Goal: Information Seeking & Learning: Find specific fact

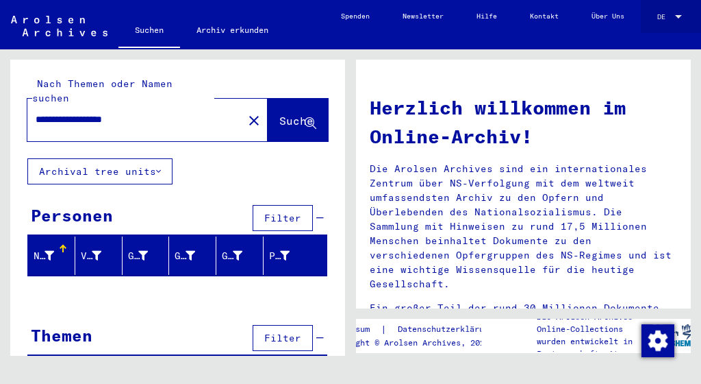
click at [657, 16] on span "DE" at bounding box center [664, 17] width 15 height 8
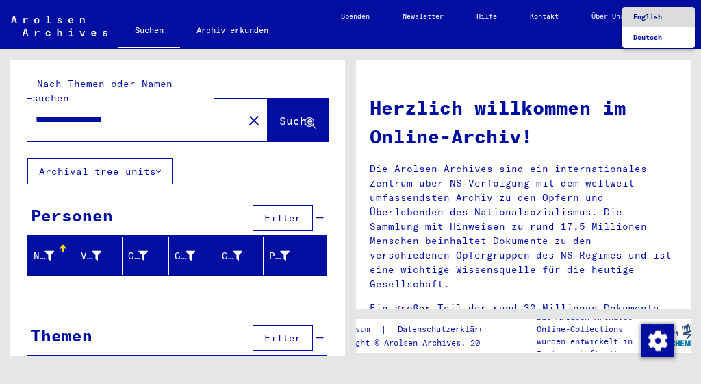
click at [646, 10] on span "English" at bounding box center [658, 17] width 51 height 21
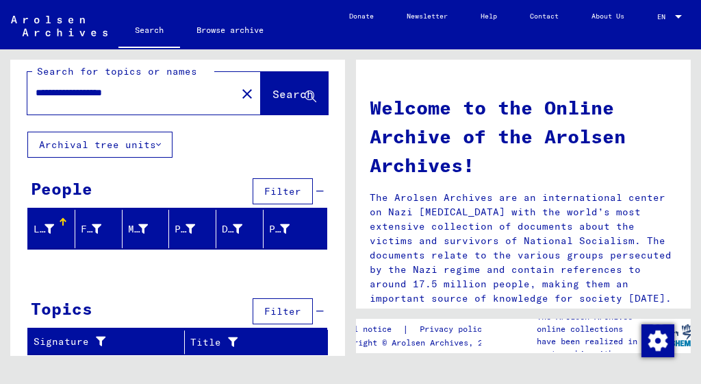
scroll to position [12, 0]
click at [160, 91] on input "**********" at bounding box center [128, 93] width 184 height 14
type input "**********"
click at [281, 88] on span "Search" at bounding box center [293, 94] width 41 height 14
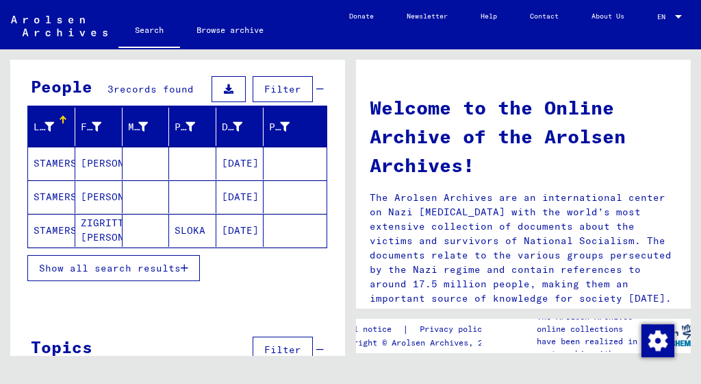
scroll to position [118, 0]
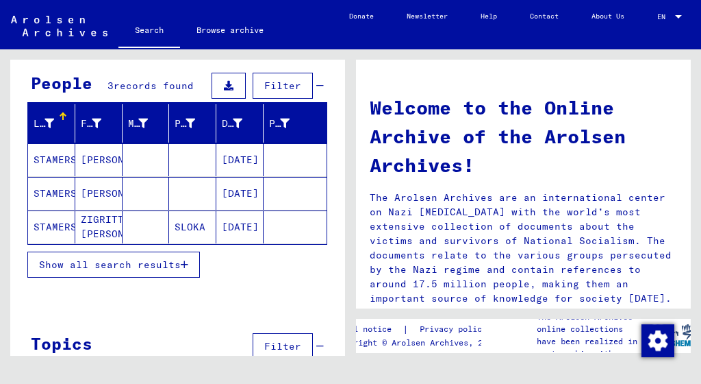
click at [35, 231] on mat-cell "STAMERS" at bounding box center [51, 226] width 47 height 33
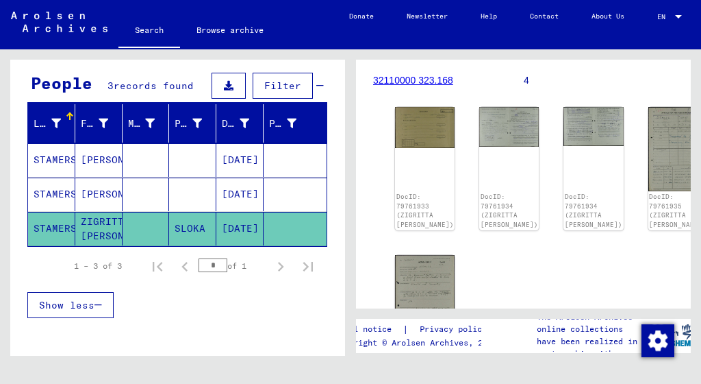
scroll to position [280, 0]
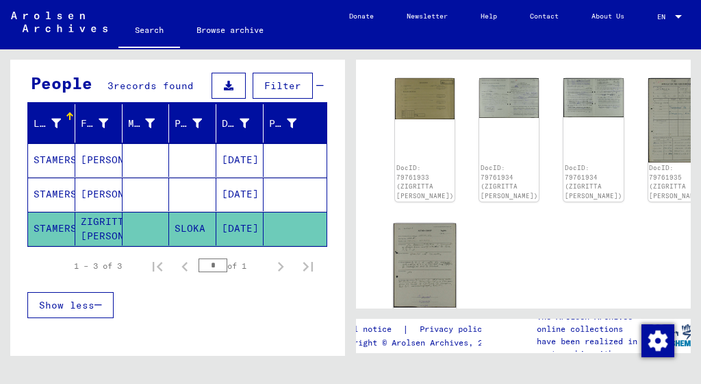
click at [418, 223] on img at bounding box center [425, 265] width 63 height 84
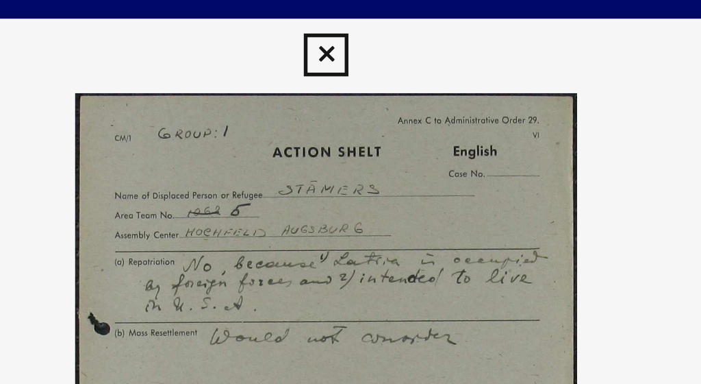
scroll to position [0, 0]
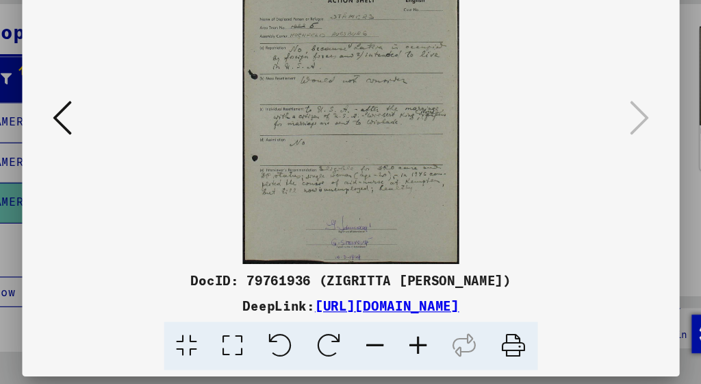
click at [468, 330] on icon at bounding box center [489, 351] width 42 height 42
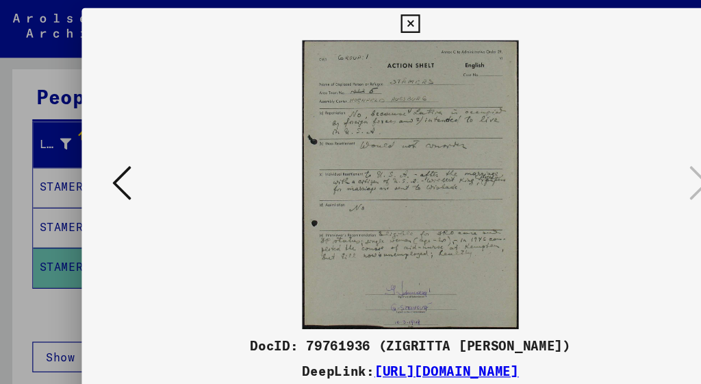
click at [103, 162] on icon at bounding box center [104, 156] width 16 height 33
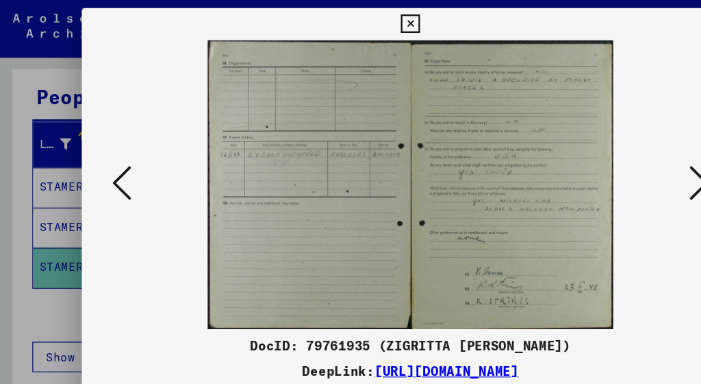
click at [103, 162] on icon at bounding box center [104, 156] width 16 height 33
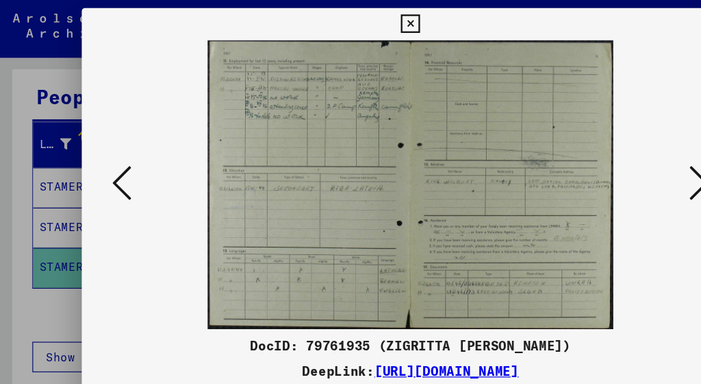
click at [103, 162] on icon at bounding box center [104, 156] width 16 height 33
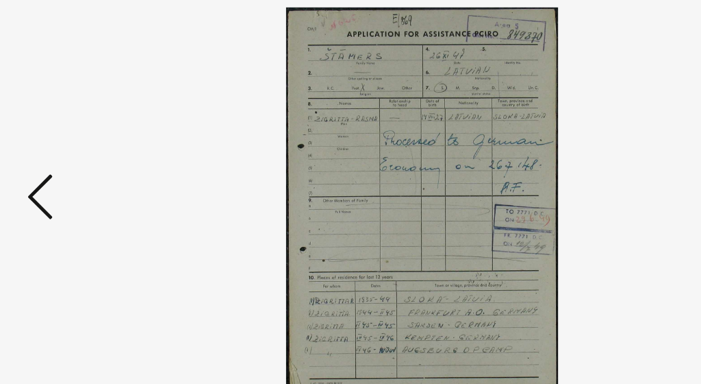
click at [92, 138] on button at bounding box center [104, 157] width 25 height 39
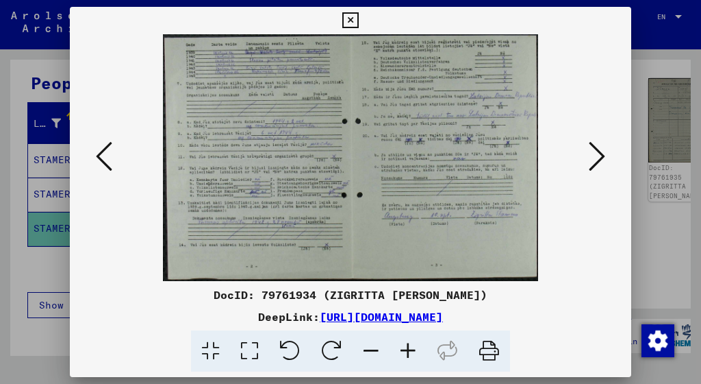
click at [490, 352] on icon at bounding box center [489, 351] width 42 height 42
click at [429, 190] on img at bounding box center [350, 157] width 468 height 247
click at [582, 252] on img at bounding box center [350, 157] width 468 height 247
click at [602, 162] on icon at bounding box center [597, 156] width 16 height 33
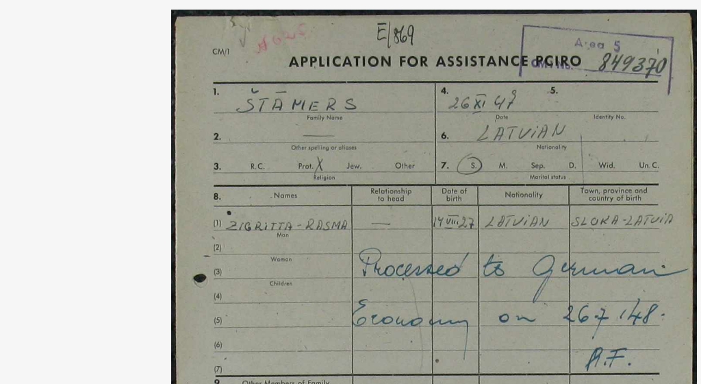
click at [214, 44] on img at bounding box center [350, 157] width 468 height 247
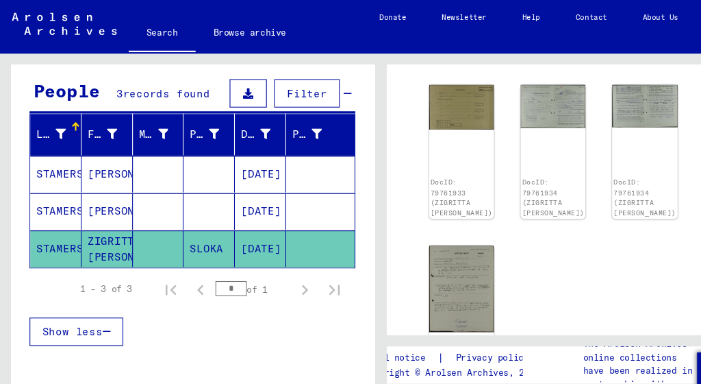
click at [646, 101] on img at bounding box center [677, 119] width 63 height 88
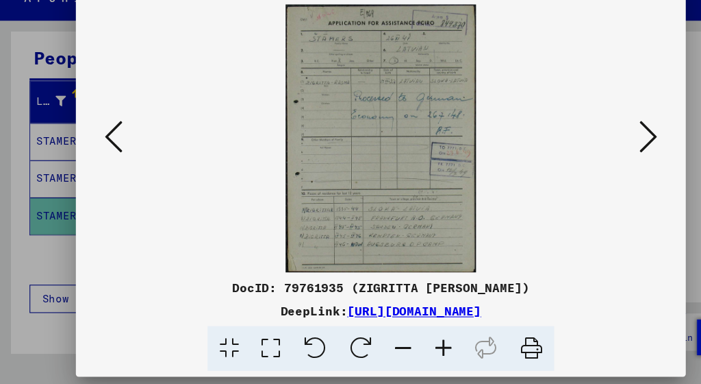
click at [484, 330] on icon at bounding box center [489, 351] width 42 height 42
click at [486, 330] on icon at bounding box center [489, 351] width 42 height 42
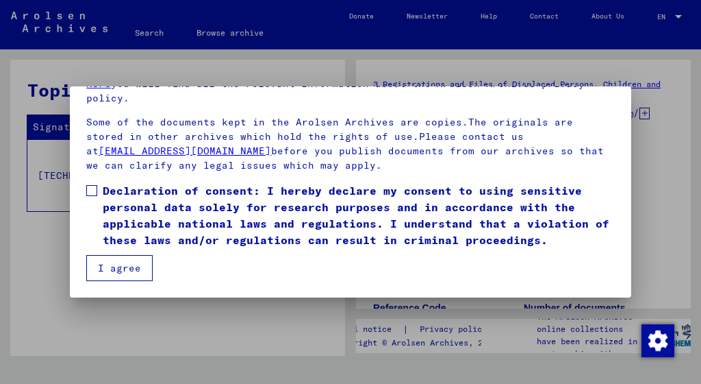
scroll to position [107, 0]
click at [91, 190] on span at bounding box center [91, 190] width 11 height 11
click at [108, 258] on button "I agree" at bounding box center [119, 268] width 66 height 26
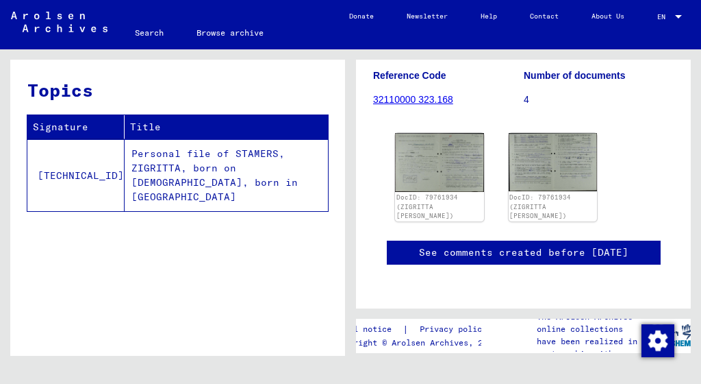
scroll to position [233, 0]
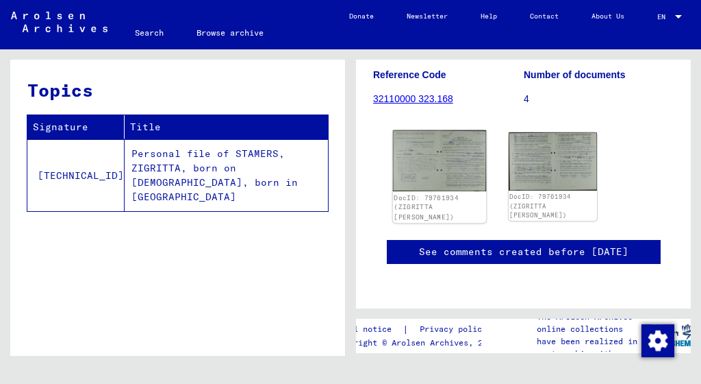
click at [445, 134] on img at bounding box center [439, 161] width 93 height 62
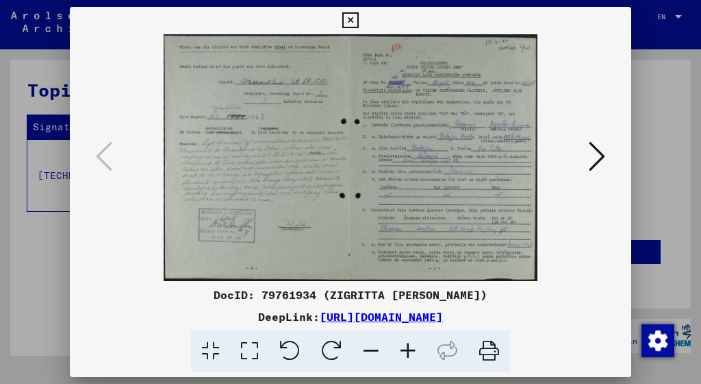
click at [493, 355] on icon at bounding box center [489, 351] width 42 height 42
click at [490, 354] on icon at bounding box center [489, 351] width 42 height 42
click at [597, 158] on icon at bounding box center [597, 156] width 16 height 33
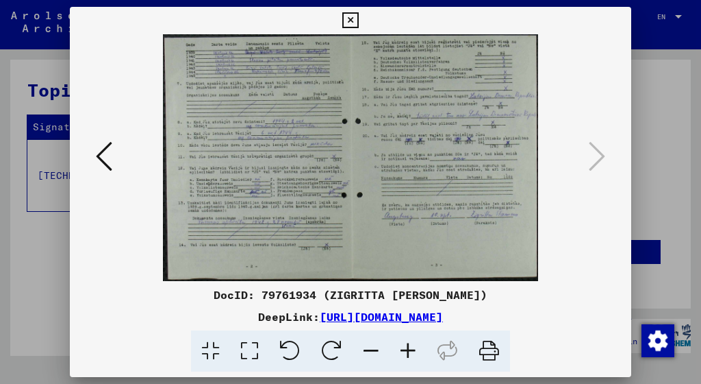
click at [486, 349] on icon at bounding box center [489, 351] width 42 height 42
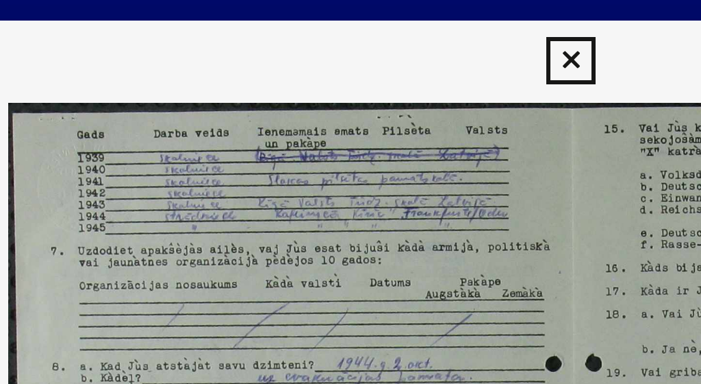
scroll to position [0, 0]
